Goal: Ask a question

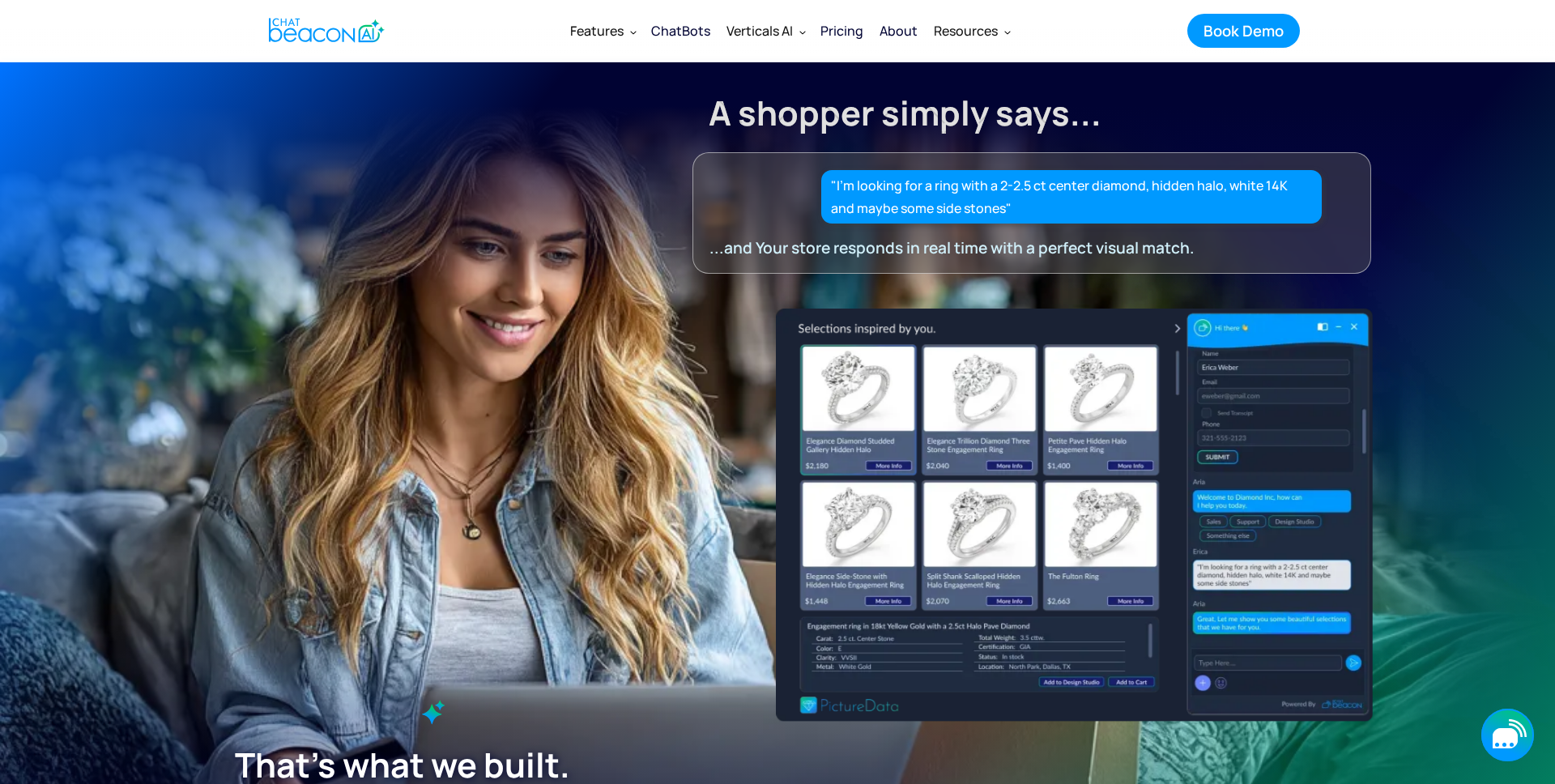
click at [1486, 721] on icon "button" at bounding box center [1507, 735] width 53 height 53
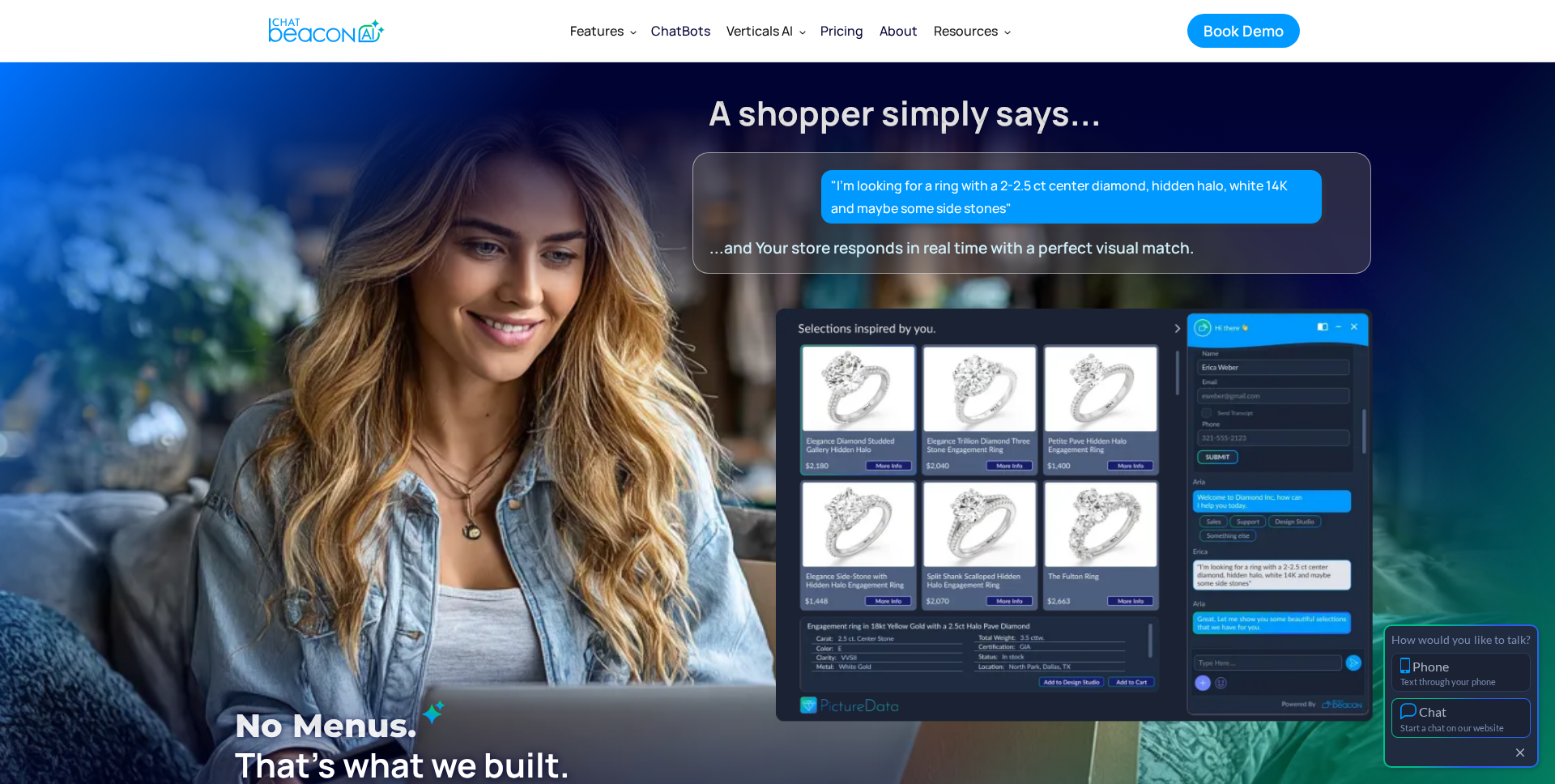
click at [1470, 710] on div "Chat" at bounding box center [1460, 712] width 121 height 17
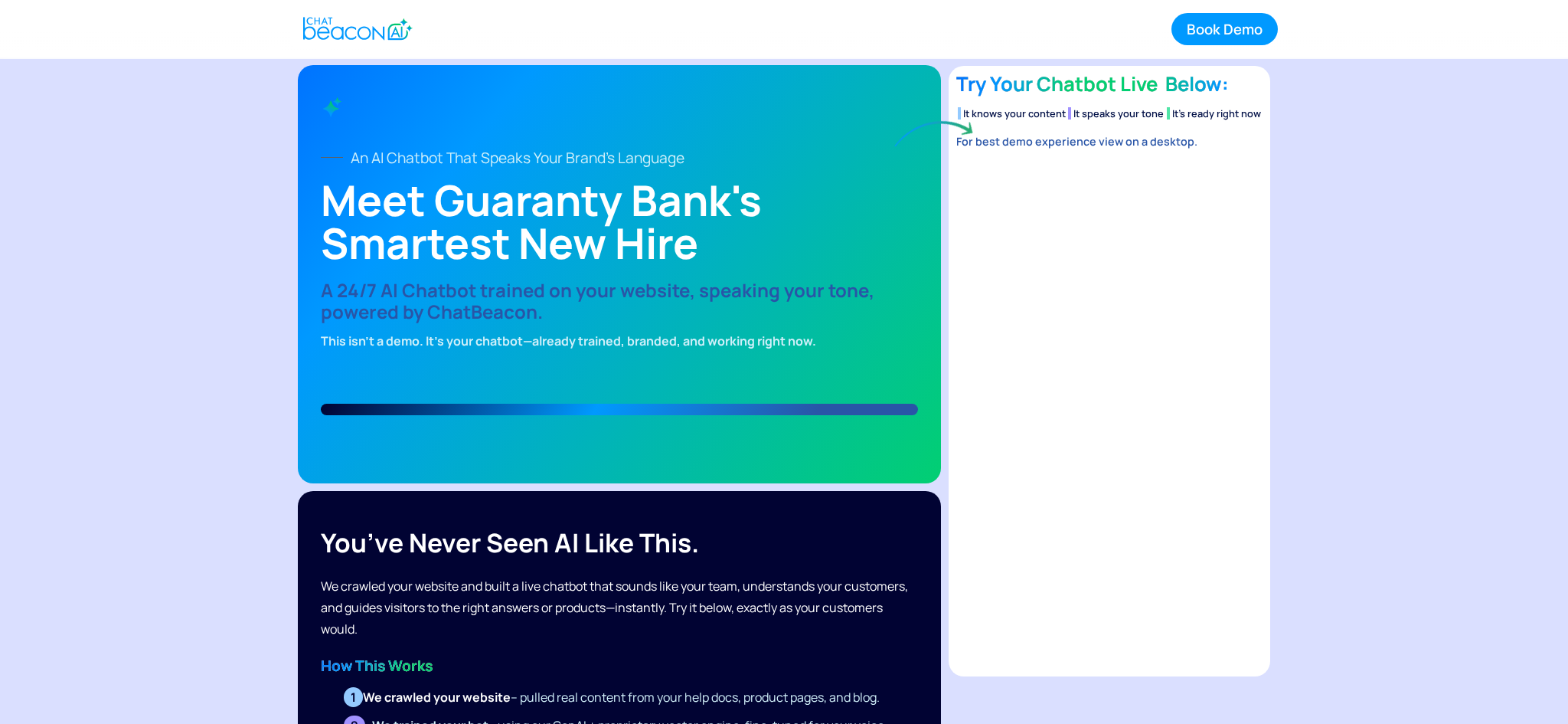
scroll to position [4, 0]
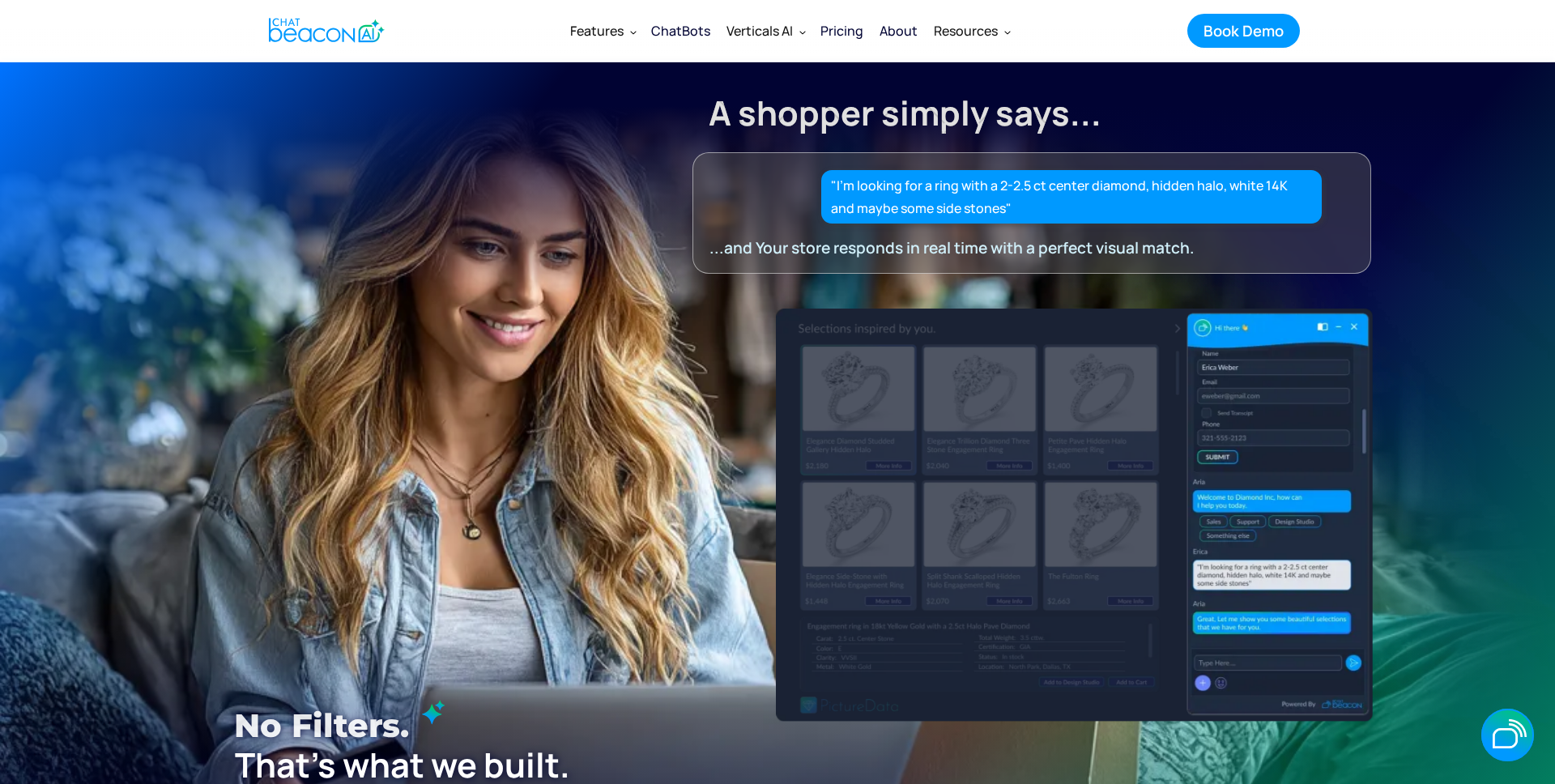
click at [1444, 528] on section "A shopper simply says... "I’m looking for a ring with a 2-2.5 ct center diamond…" at bounding box center [778, 506] width 1555 height 890
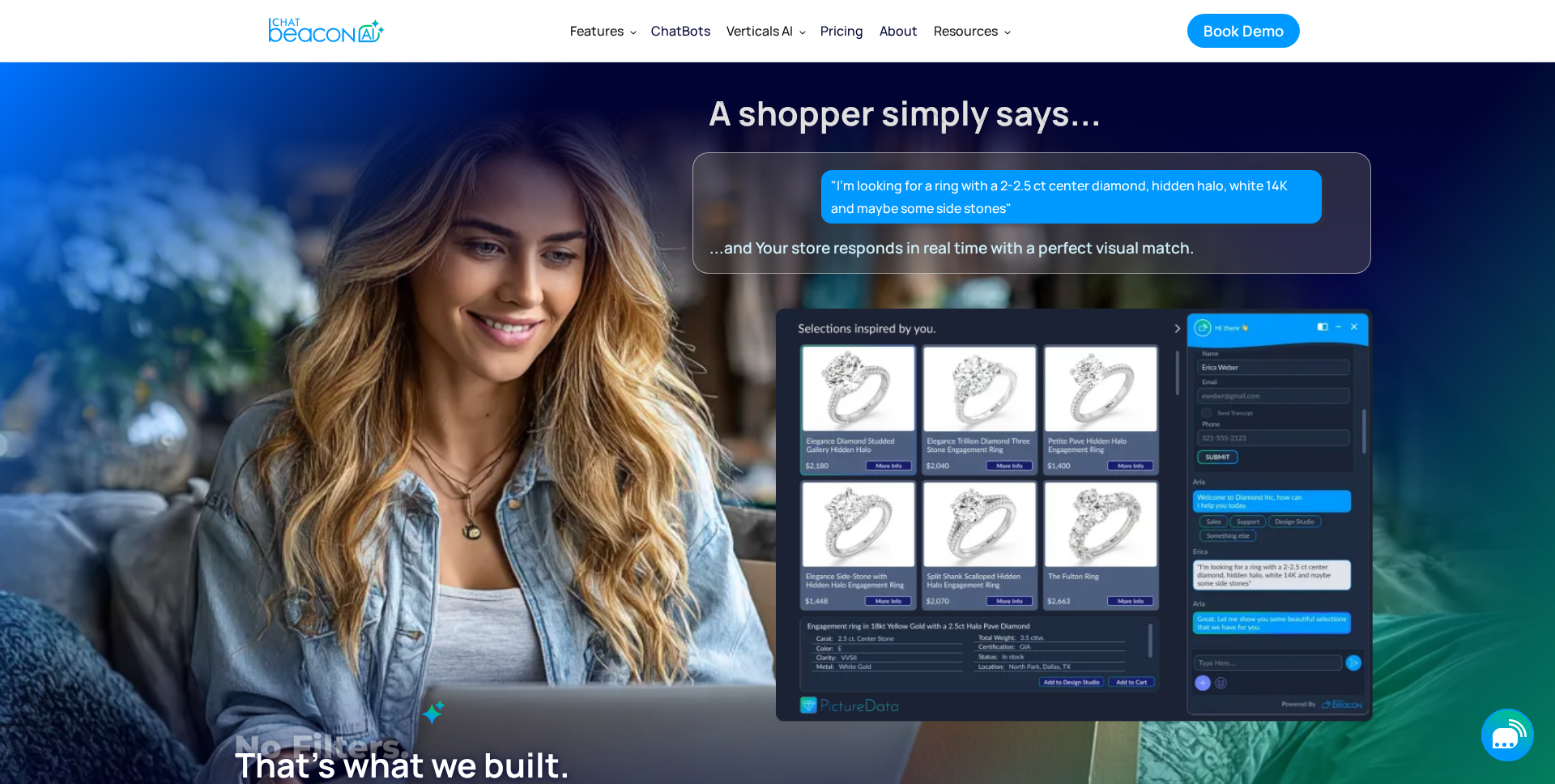
click at [1508, 735] on icon "button" at bounding box center [1504, 738] width 25 height 21
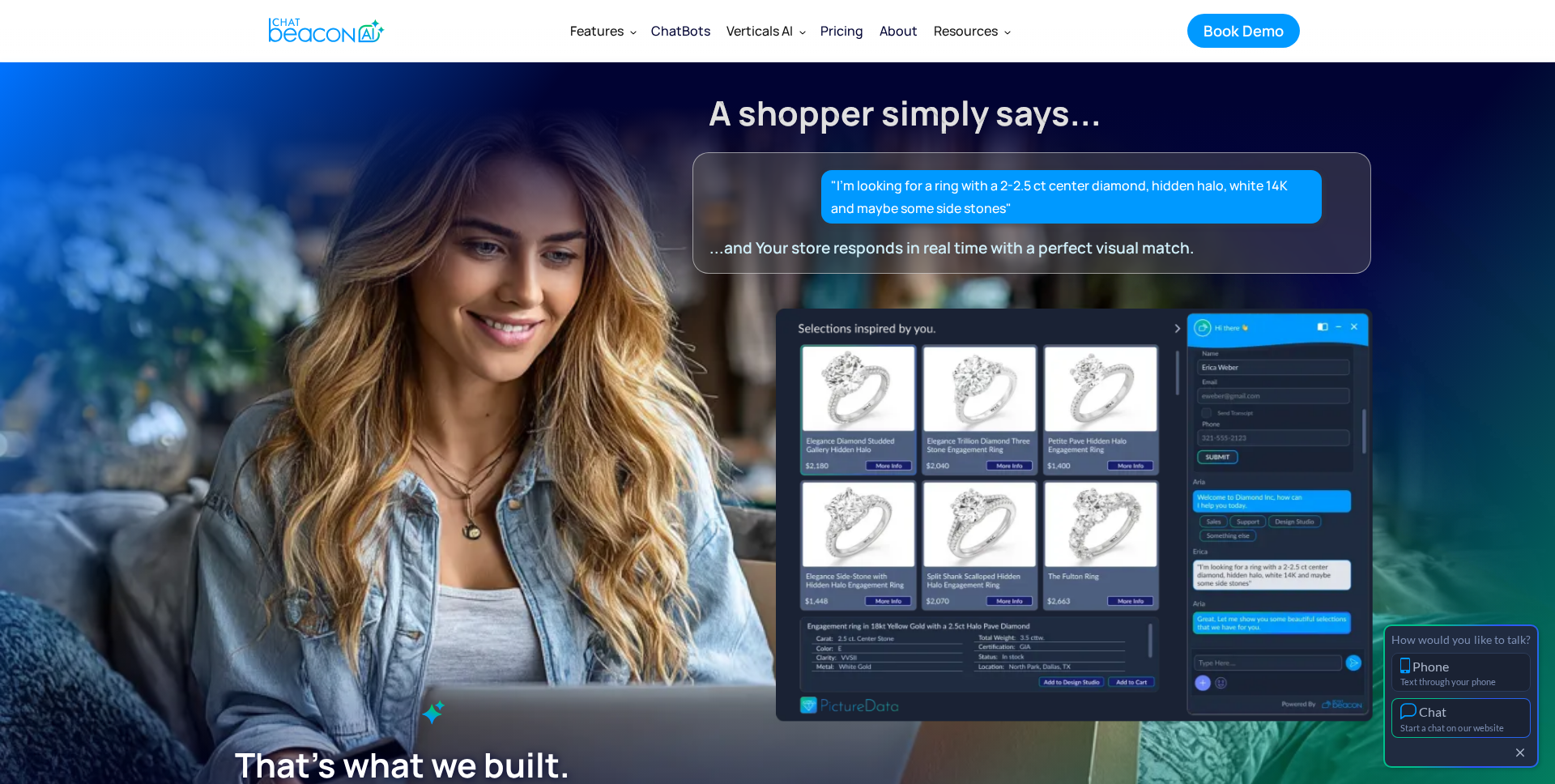
click at [1472, 728] on div "Start a chat on our website" at bounding box center [1460, 727] width 121 height 10
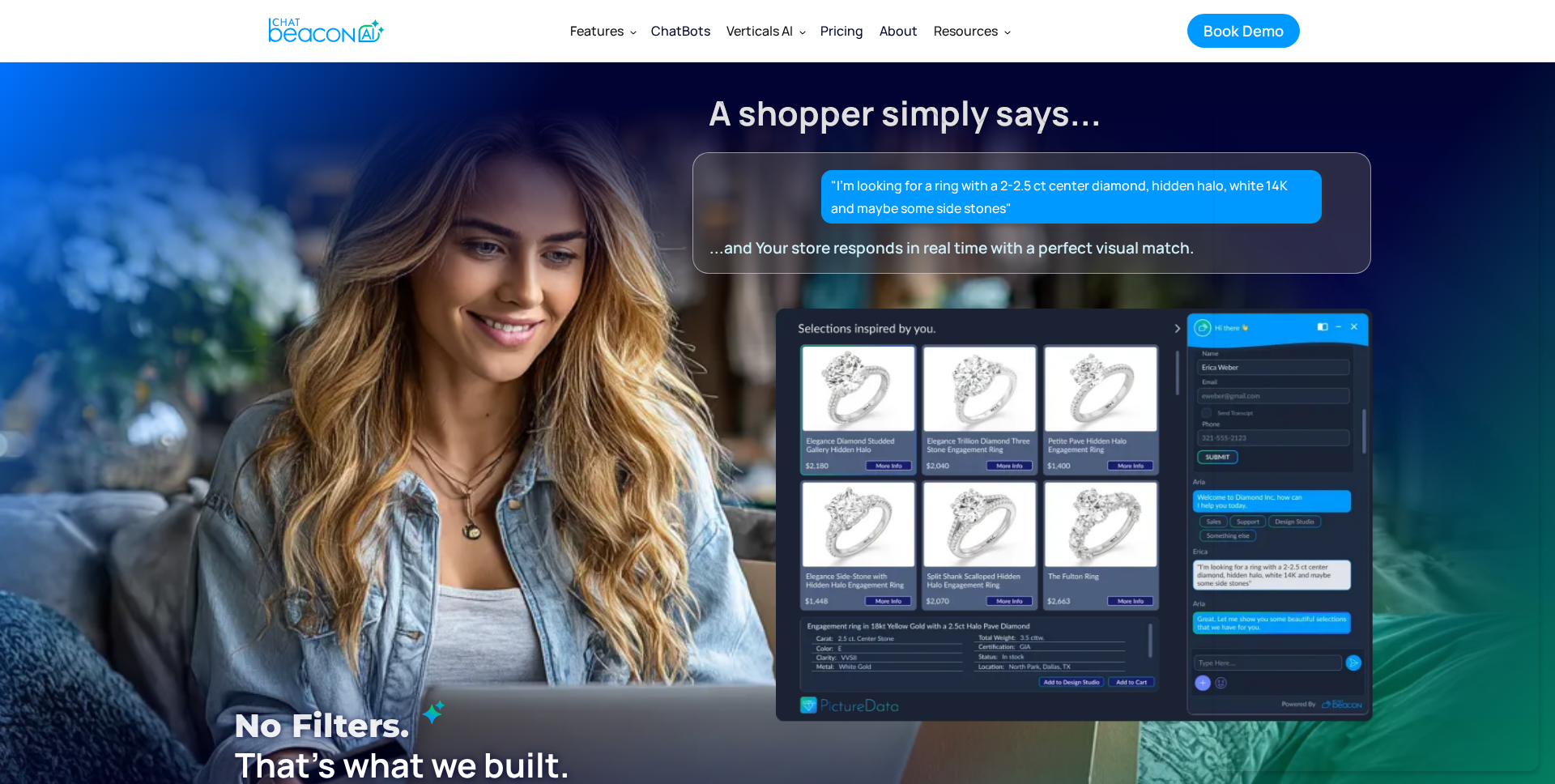
drag, startPoint x: 458, startPoint y: 138, endPoint x: 140, endPoint y: 24, distance: 337.8
click at [457, 138] on div "A shopper simply says... "I’m looking for a ring with a 2-2.5 ct center diamond…" at bounding box center [777, 167] width 1280 height 212
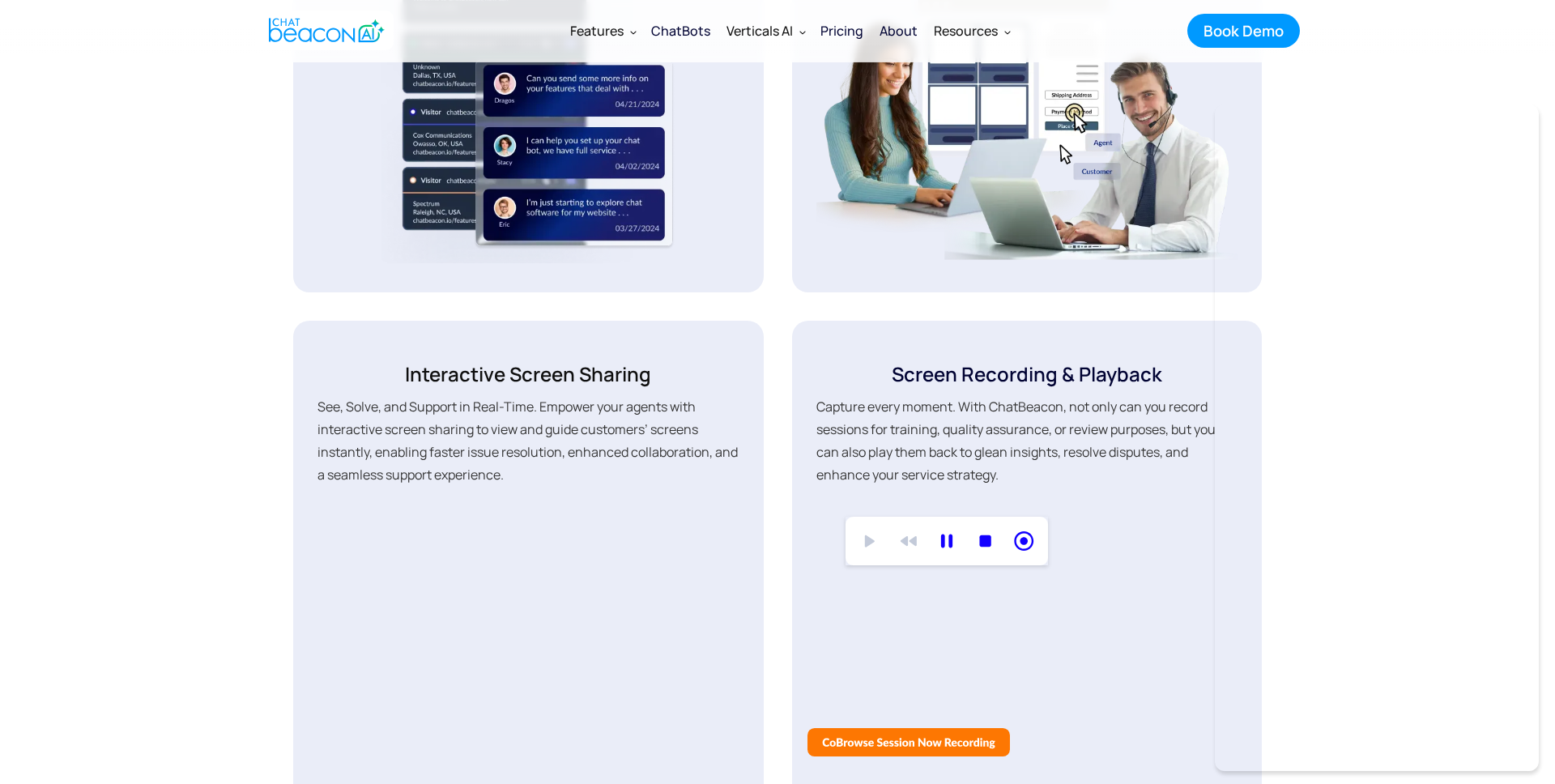
scroll to position [2172, 0]
